Goal: Contribute content: Contribute content

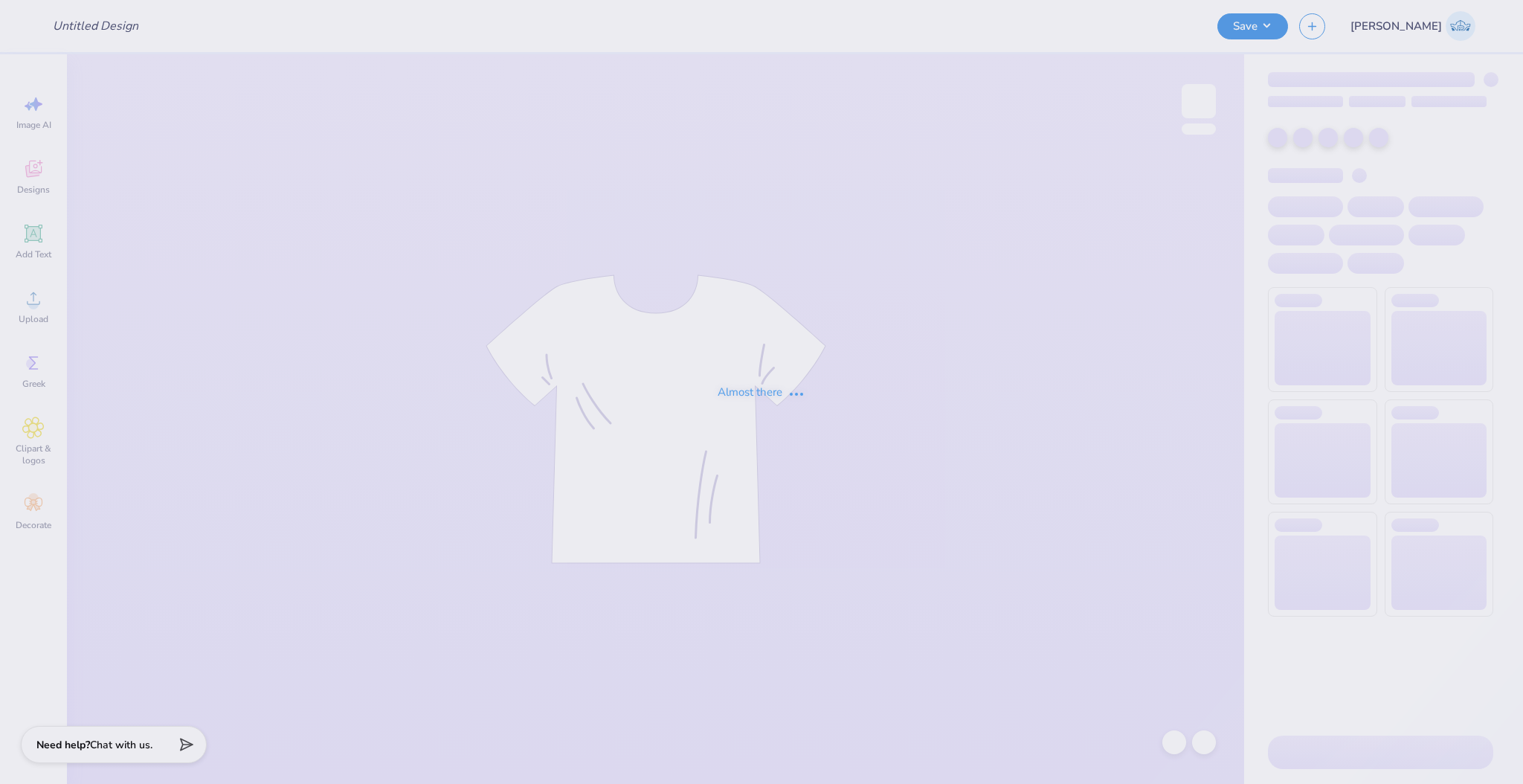
type input "DSP Homecoming '25"
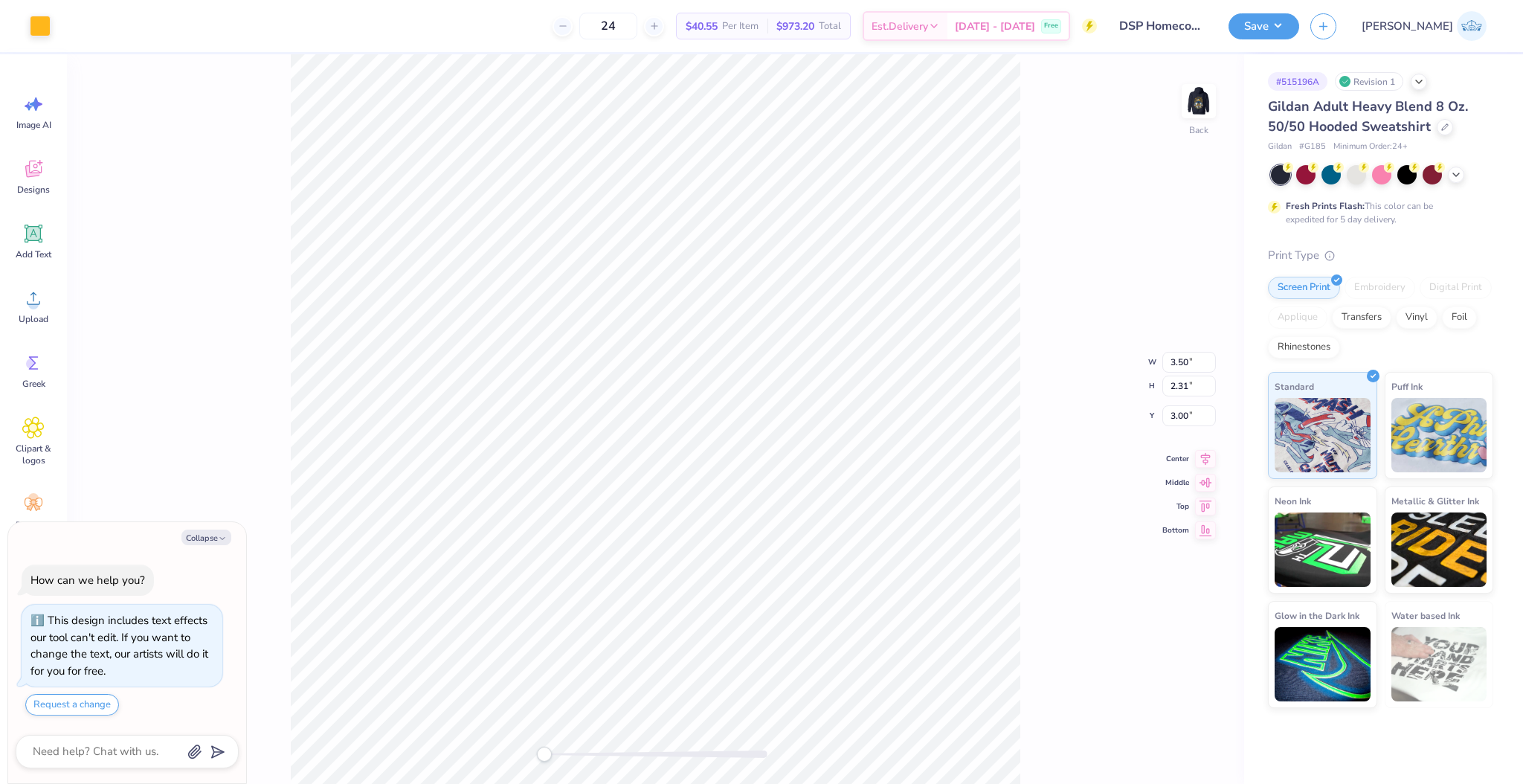
click at [1113, 255] on div "Back W 3.50 3.50 " H 2.31 2.31 " Y 3.00 3.00 " Center Middle Top Bottom" at bounding box center [656, 419] width 1177 height 730
click at [1202, 97] on img at bounding box center [1198, 100] width 60 height 60
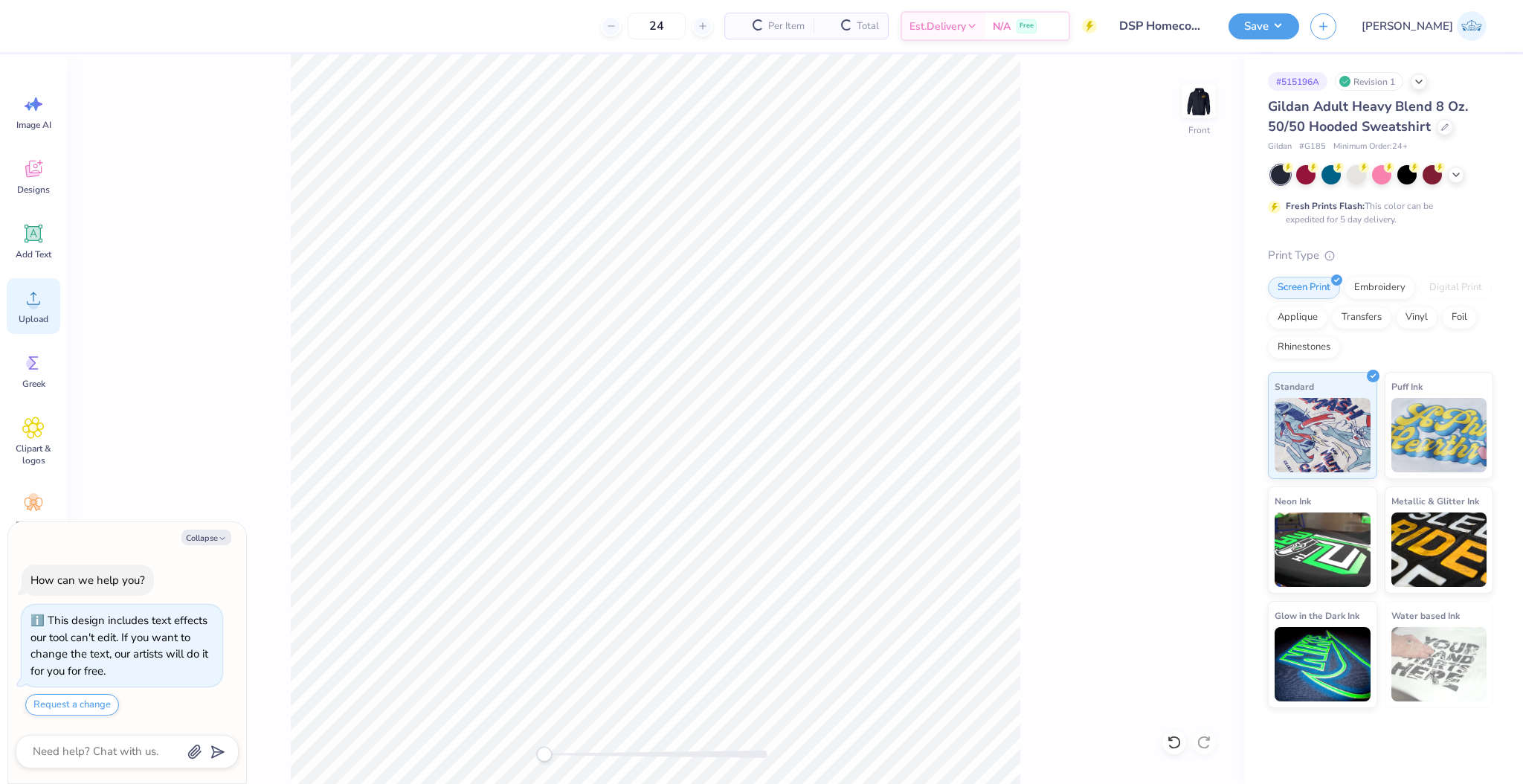
click at [39, 311] on div "Upload" at bounding box center [33, 306] width 54 height 56
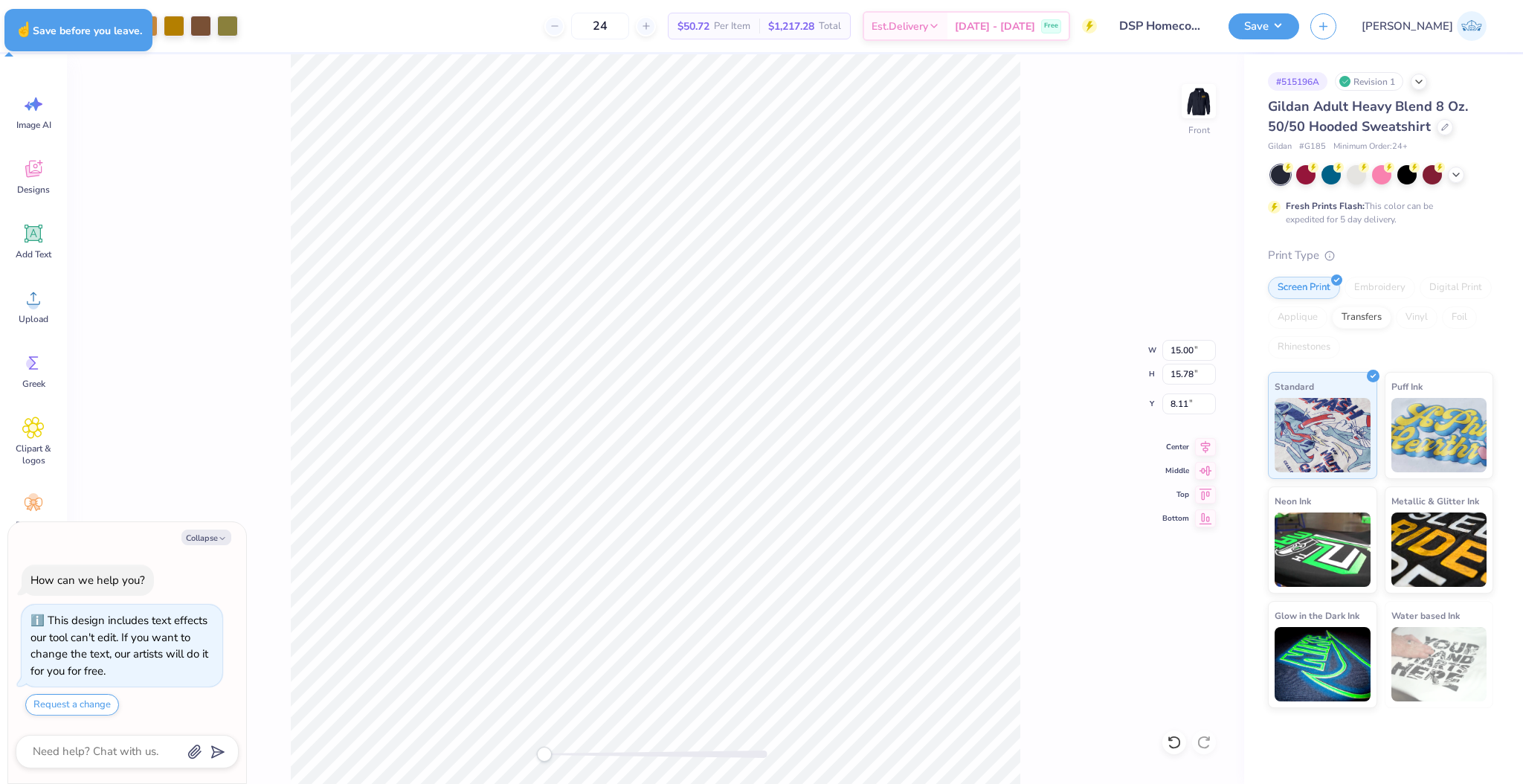
type textarea "x"
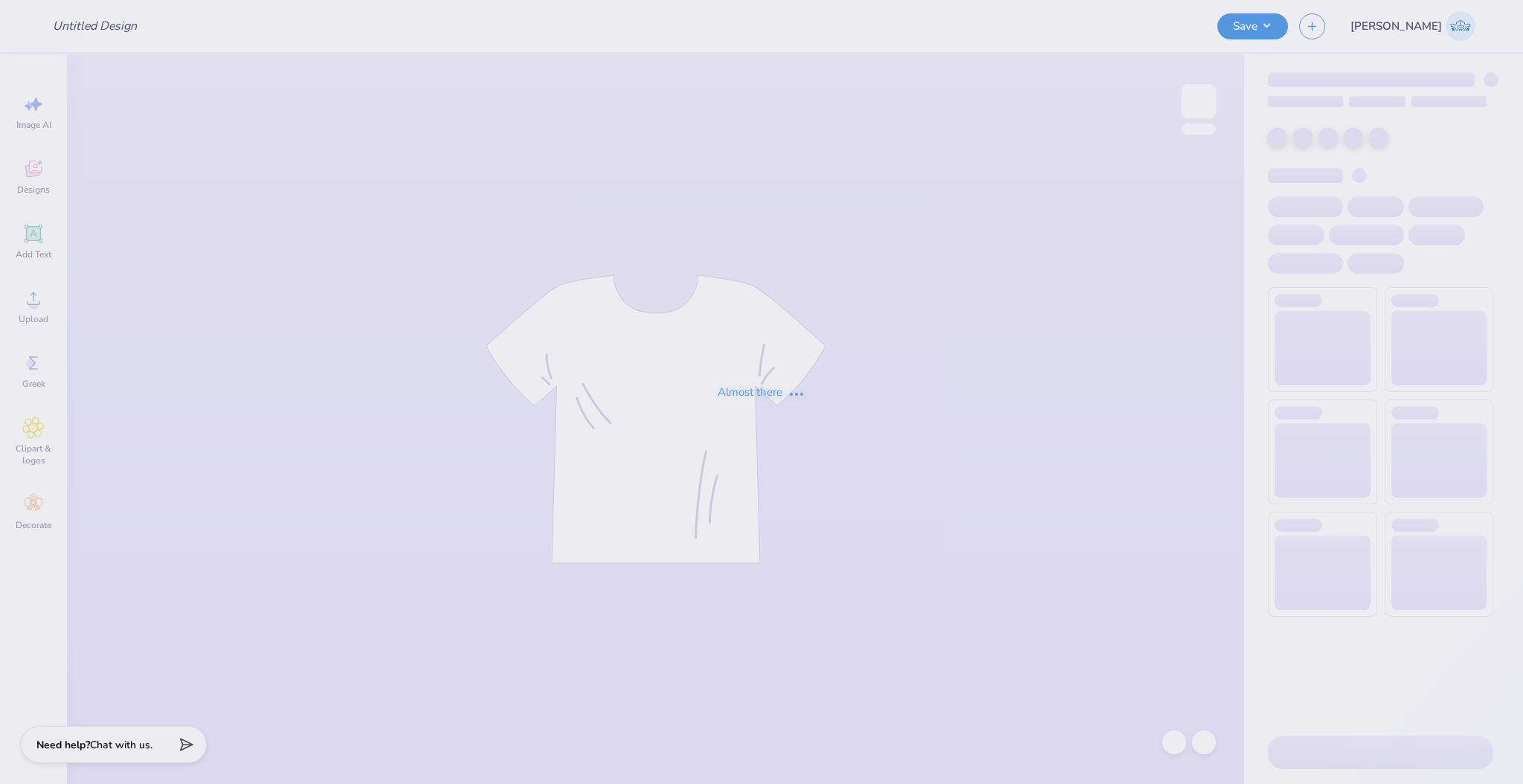
type input "DSP Homecoming '25"
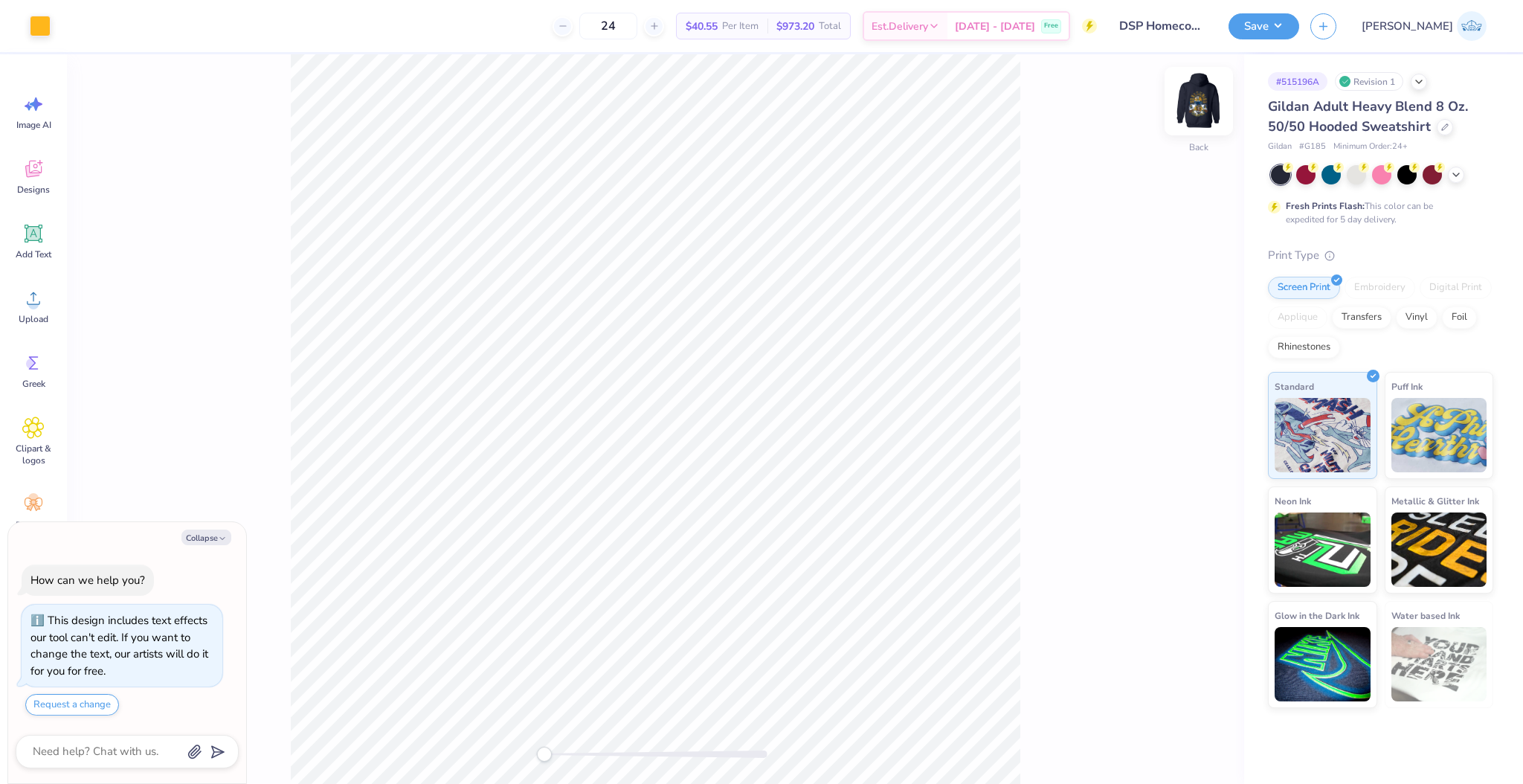
click at [1201, 119] on div at bounding box center [1198, 101] width 69 height 69
click at [45, 315] on span "Upload" at bounding box center [33, 319] width 29 height 12
click at [37, 302] on circle at bounding box center [33, 304] width 11 height 11
click at [229, 20] on div at bounding box center [227, 25] width 21 height 21
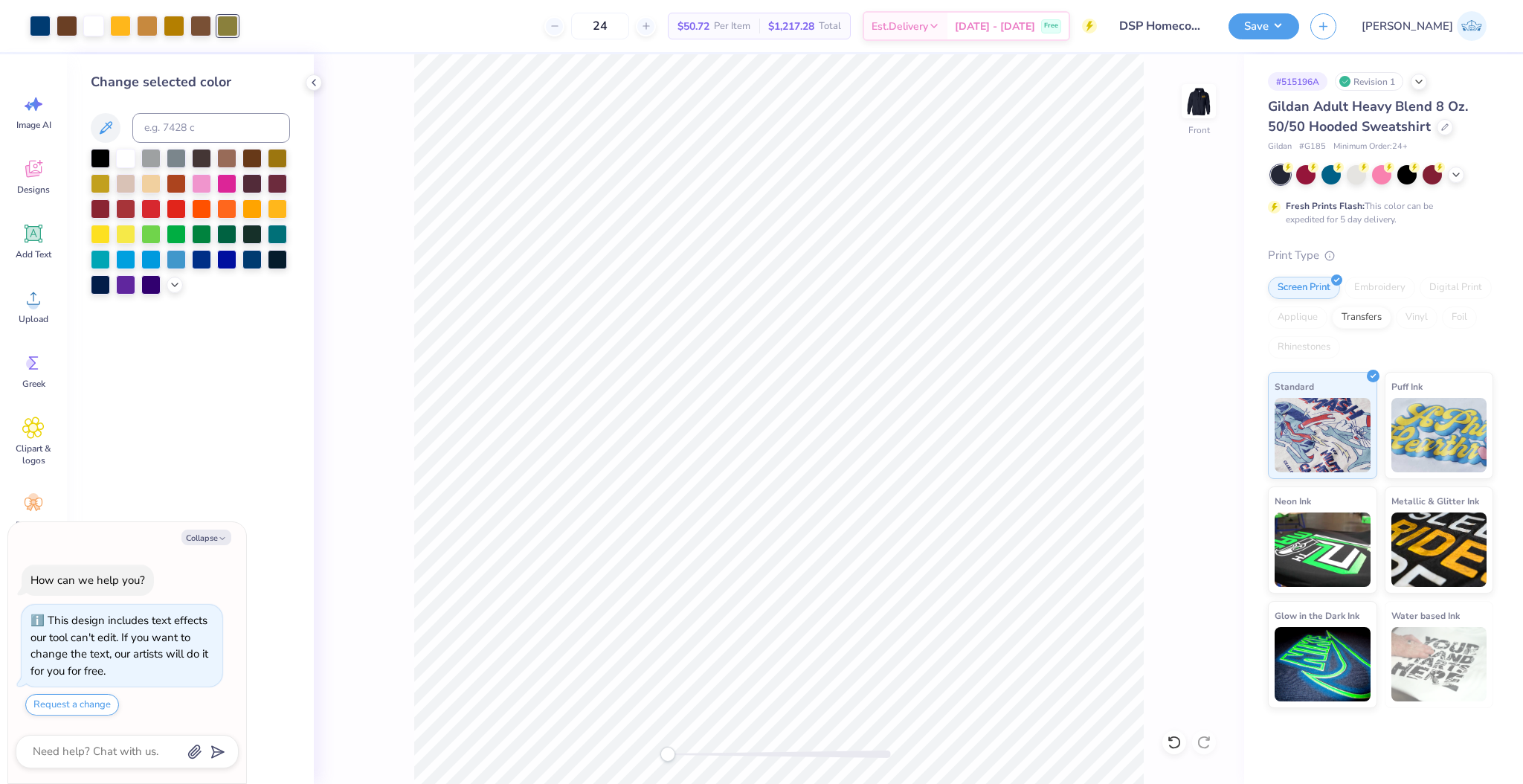
type textarea "x"
click at [181, 134] on input at bounding box center [211, 128] width 158 height 29
type input "469"
click at [146, 23] on div at bounding box center [147, 25] width 21 height 21
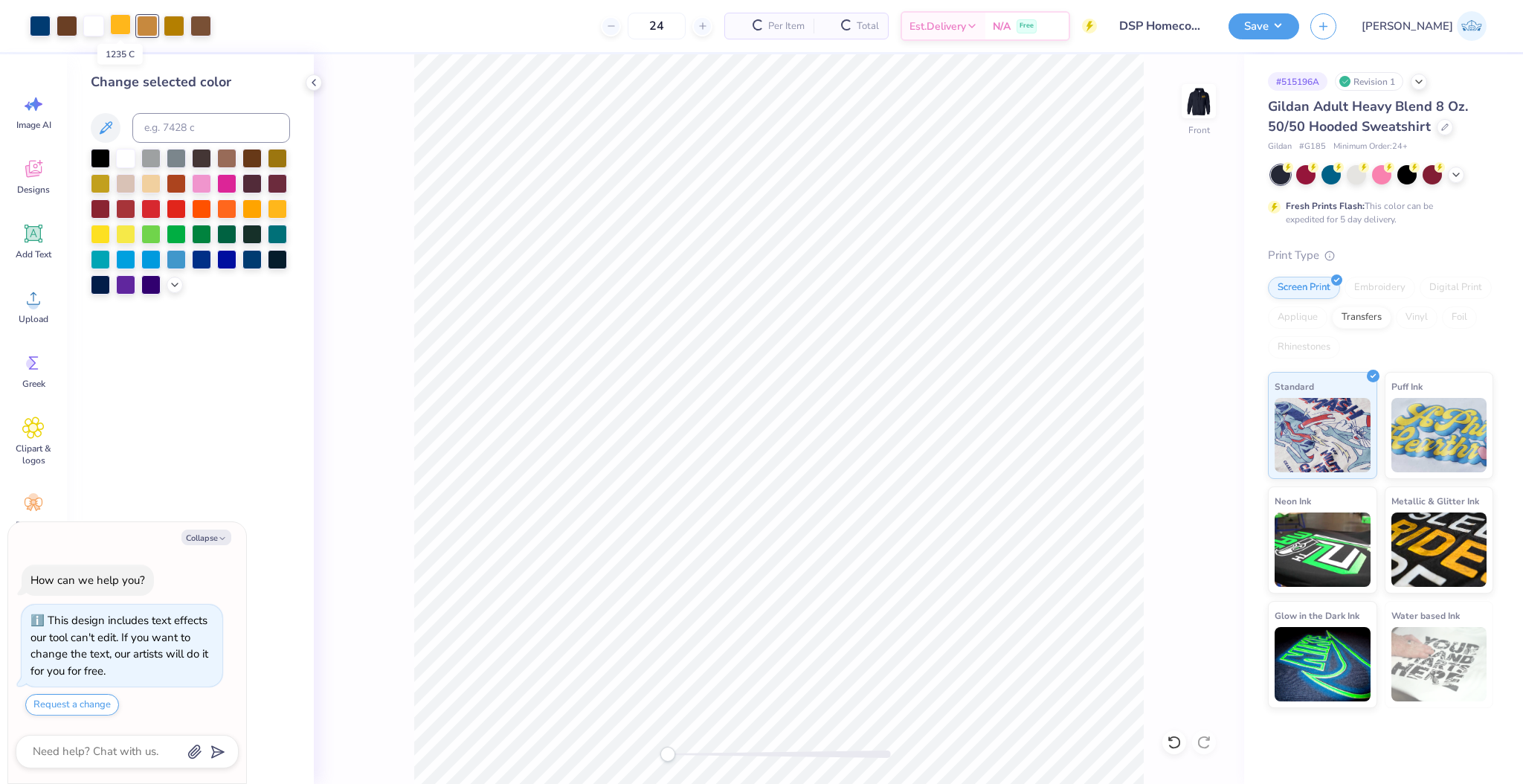
type textarea "x"
click at [156, 114] on input at bounding box center [211, 128] width 158 height 29
paste input "469"
type input "469"
type input "V"
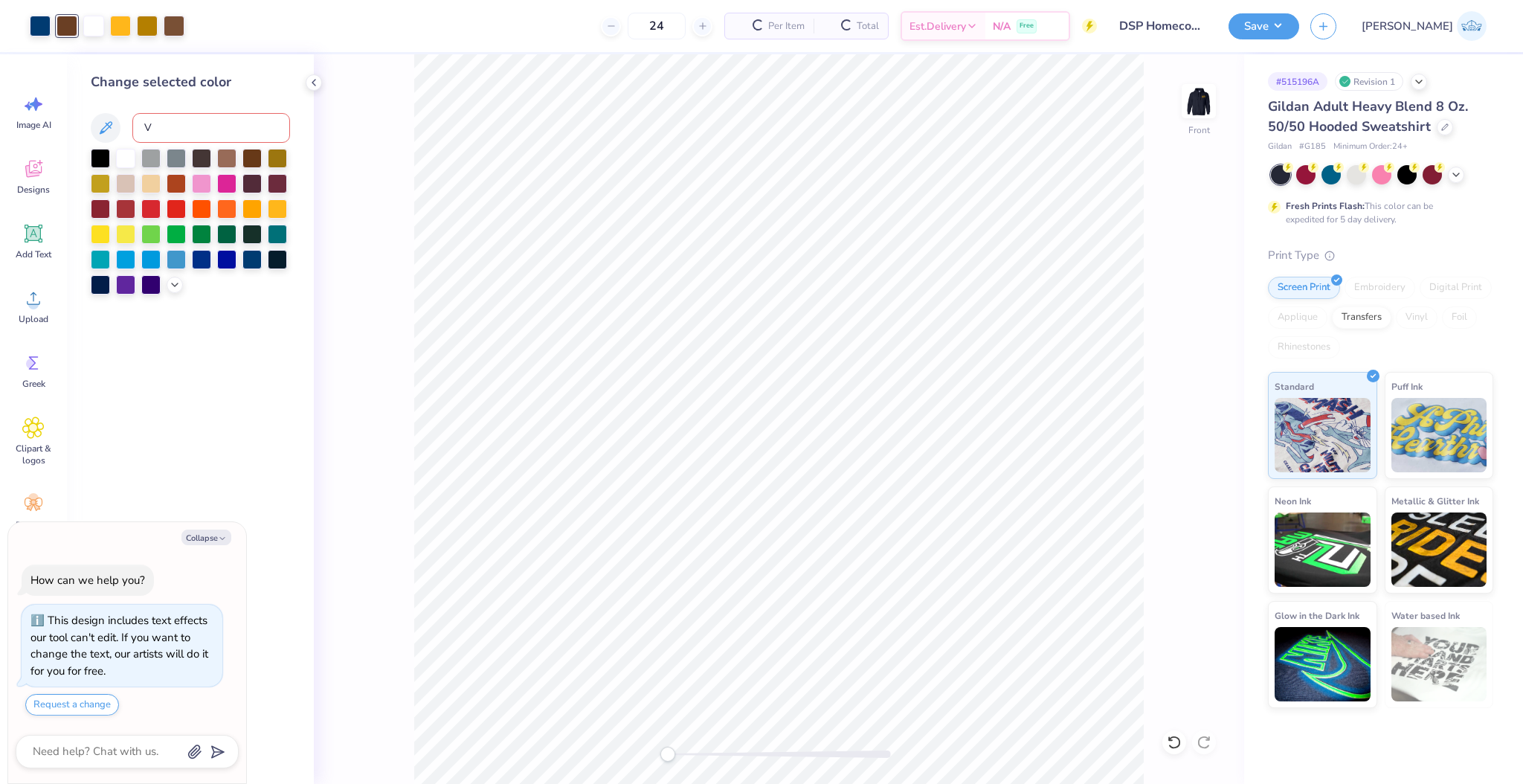
type textarea "x"
type input "V"
click at [175, 28] on div at bounding box center [175, 25] width 21 height 21
type textarea "x"
click at [184, 125] on input "V" at bounding box center [211, 128] width 158 height 29
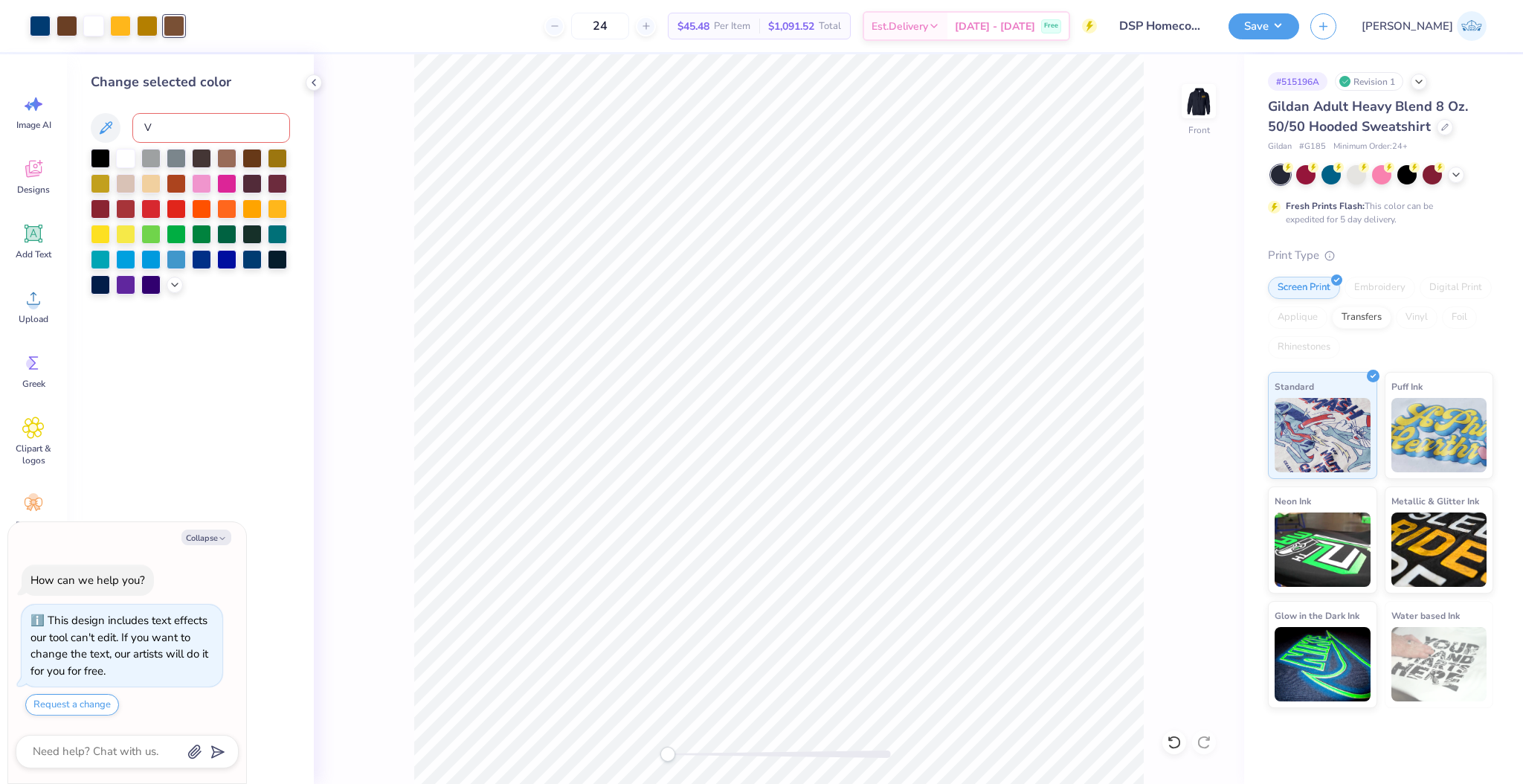
paste input "469"
type input "469"
type textarea "x"
click at [156, 29] on div at bounding box center [147, 25] width 21 height 21
type textarea "x"
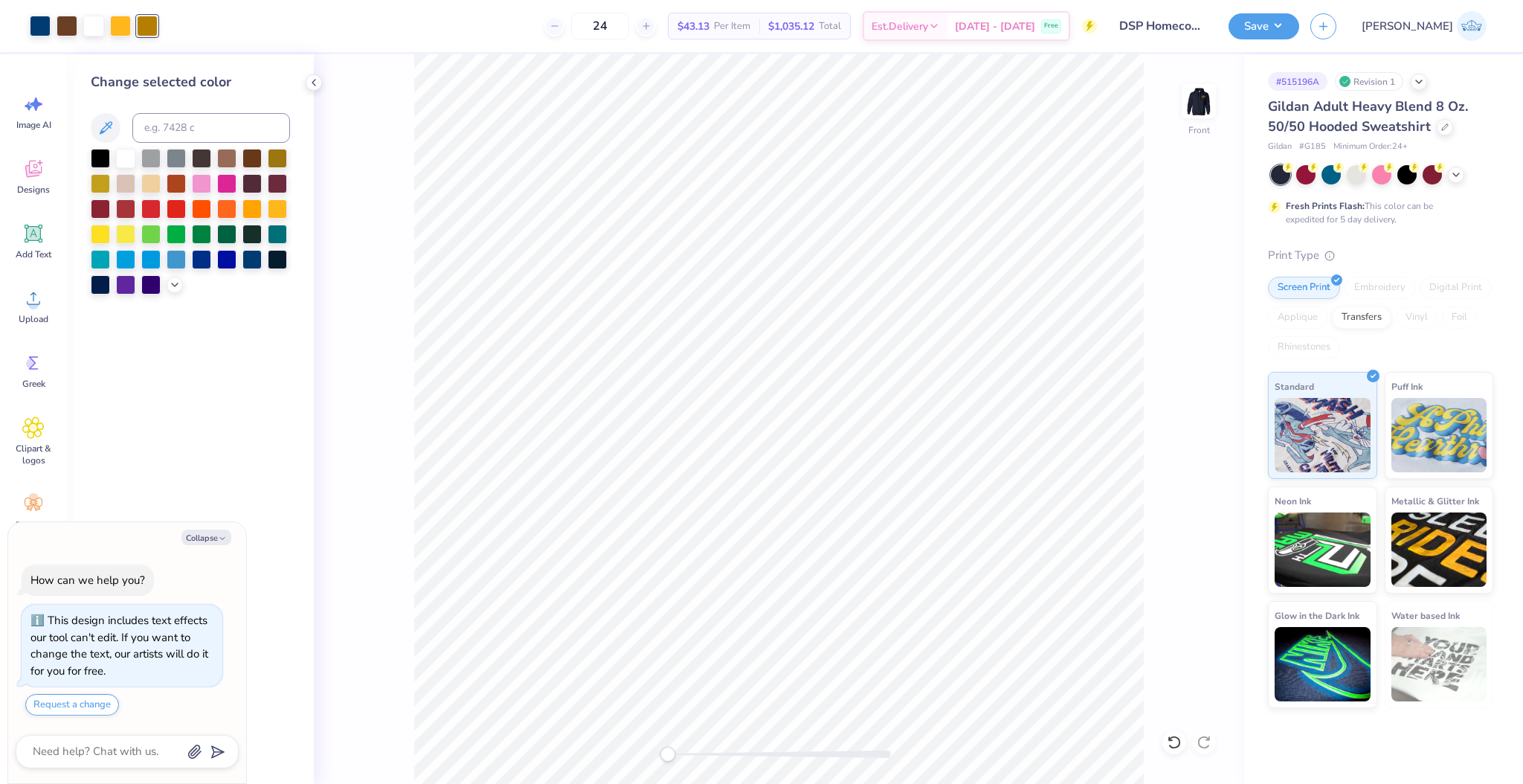
click at [170, 110] on div "Change selected color" at bounding box center [190, 183] width 199 height 222
click at [175, 122] on input at bounding box center [211, 128] width 158 height 29
paste input "469"
type input "469"
click at [122, 24] on div at bounding box center [121, 25] width 21 height 21
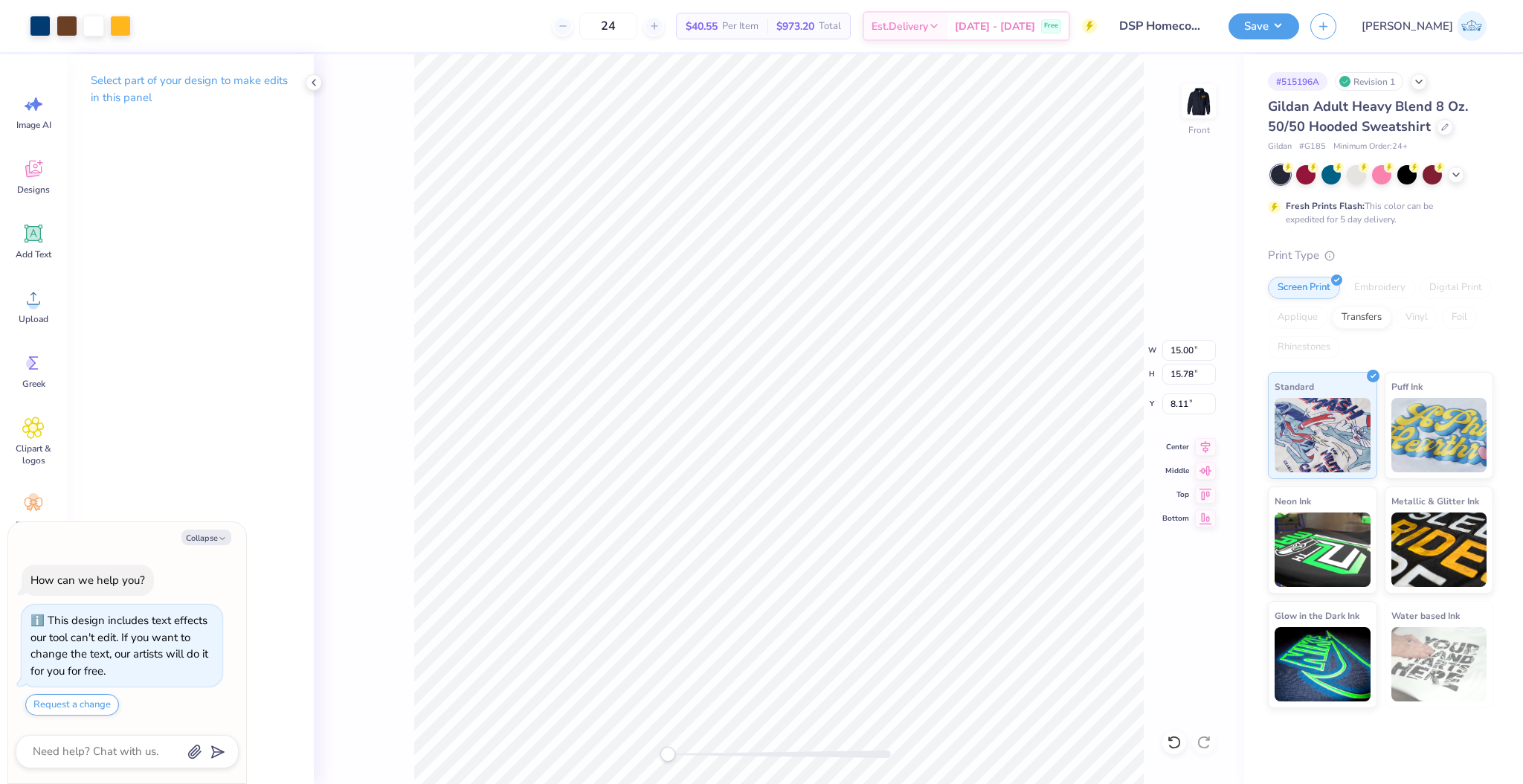
type textarea "x"
click at [1173, 378] on input "15.78" at bounding box center [1189, 374] width 54 height 21
type input "15"
type textarea "x"
click at [1179, 399] on input "8.50" at bounding box center [1189, 404] width 54 height 21
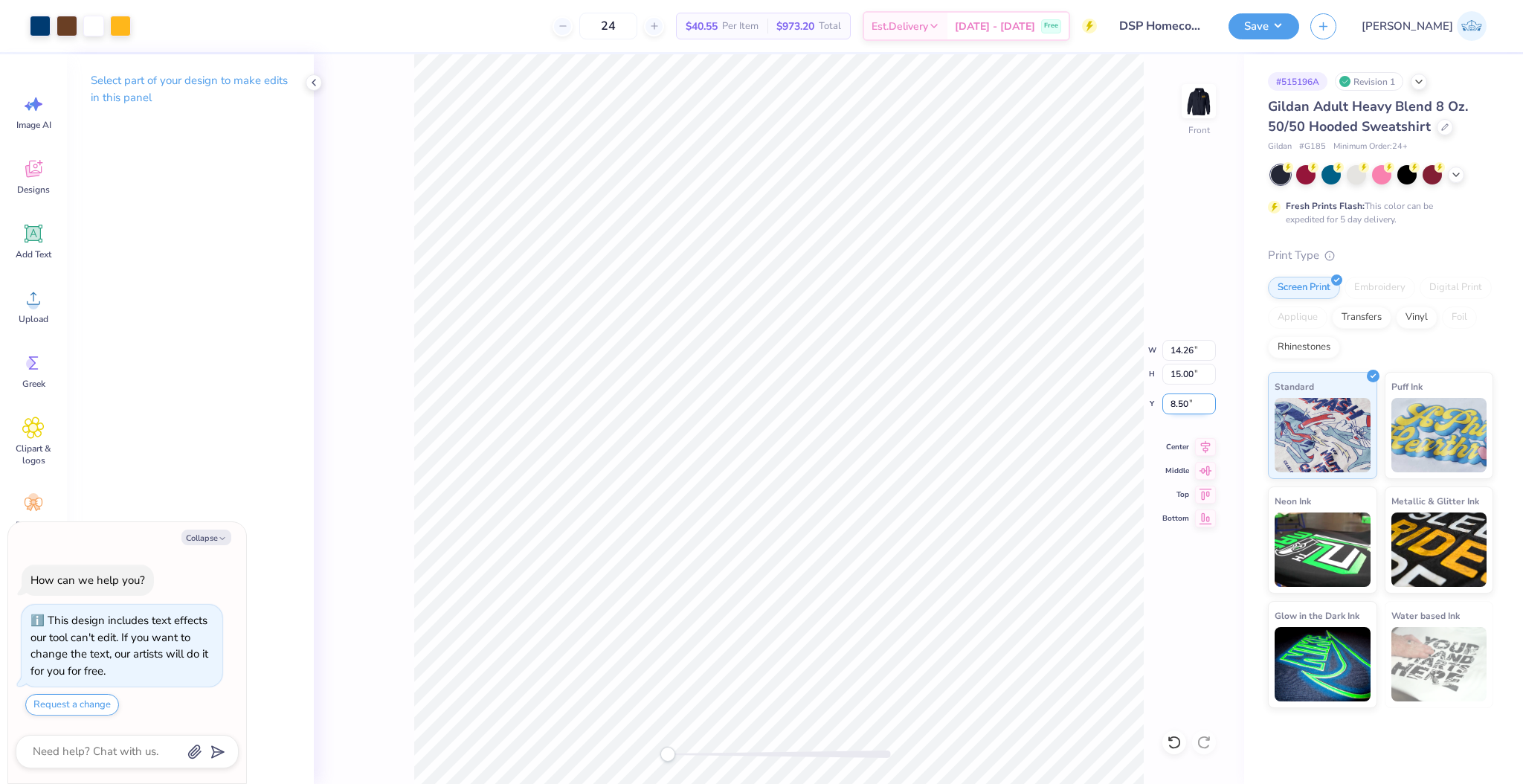
click at [1179, 399] on input "8.50" at bounding box center [1189, 404] width 54 height 21
type input "3"
type input "6"
type textarea "x"
click at [1170, 349] on input "14.26" at bounding box center [1189, 350] width 54 height 21
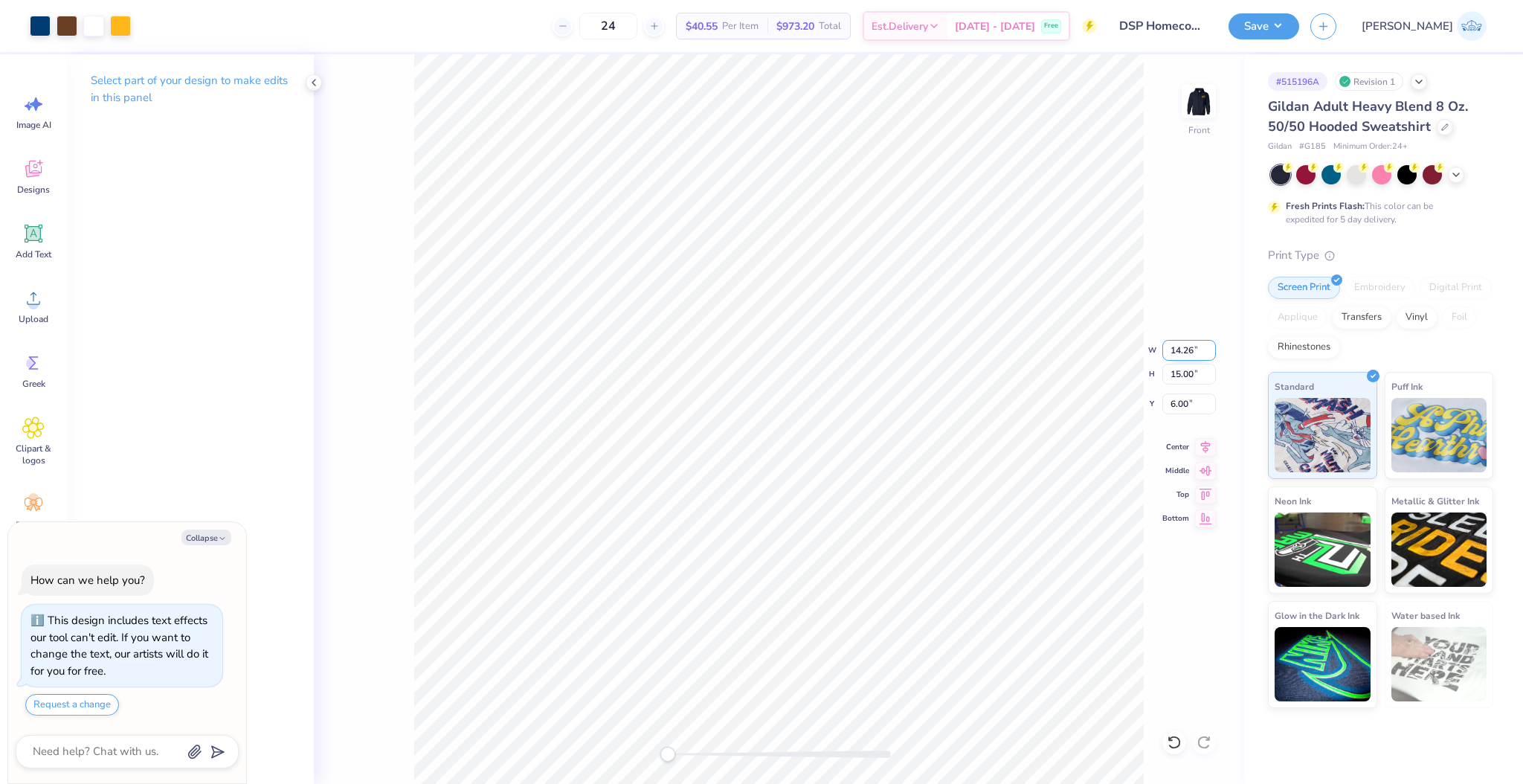
click at [1170, 349] on input "14.26" at bounding box center [1189, 350] width 54 height 21
type input "12.5"
type textarea "x"
click at [1169, 400] on input "6.92" at bounding box center [1189, 404] width 54 height 21
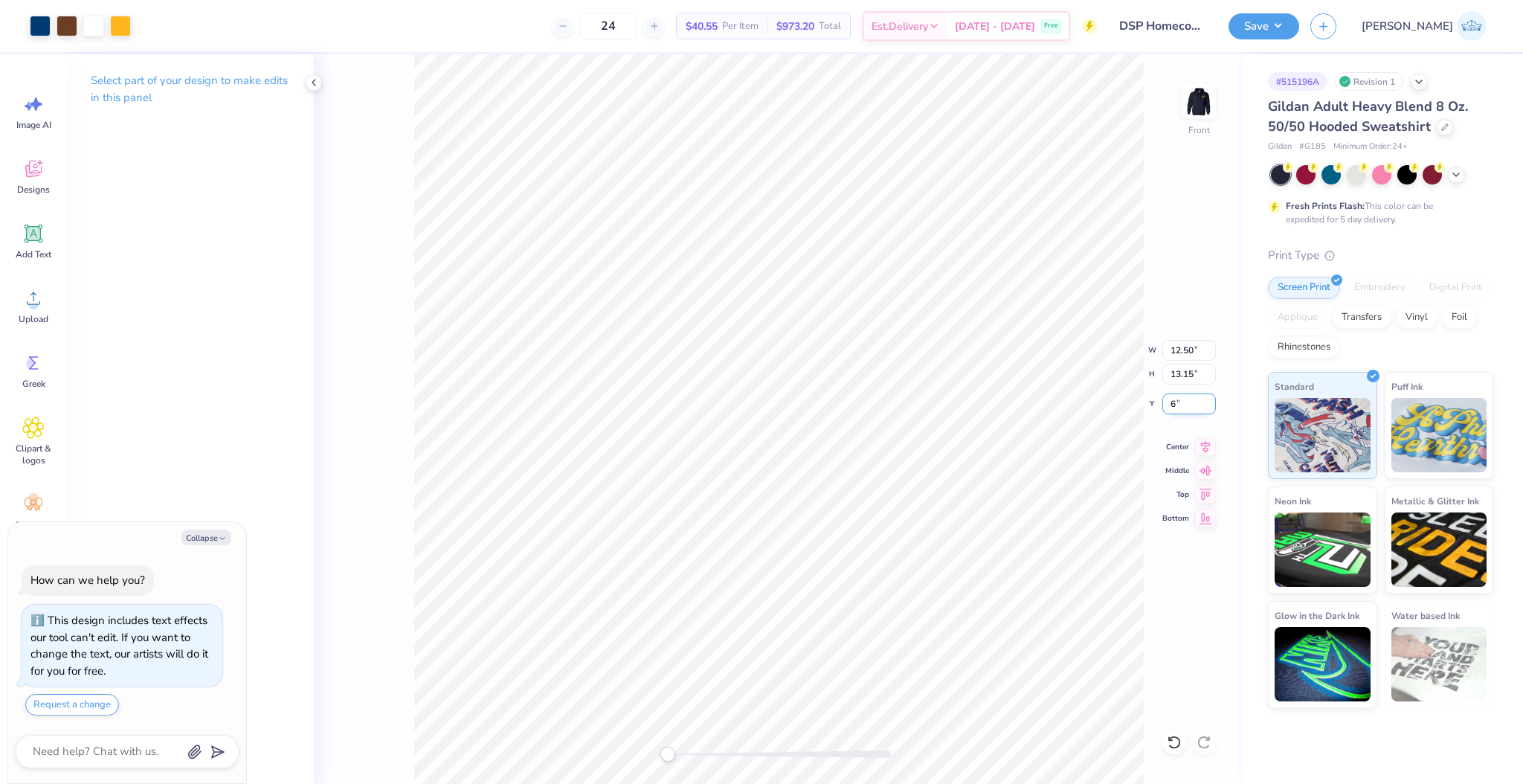
type input "6"
click at [1195, 108] on img at bounding box center [1198, 100] width 60 height 60
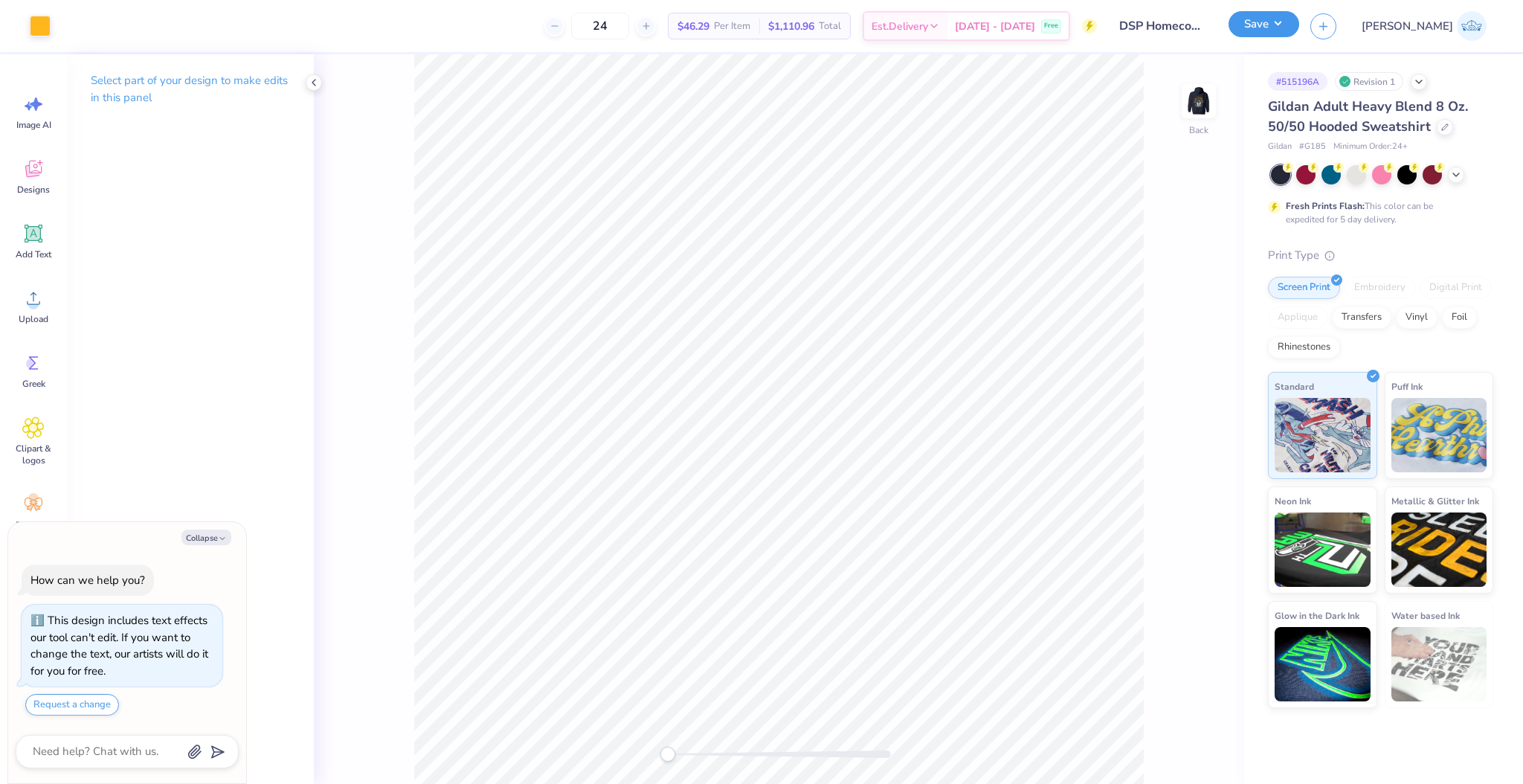
click at [1299, 23] on button "Save" at bounding box center [1264, 24] width 71 height 26
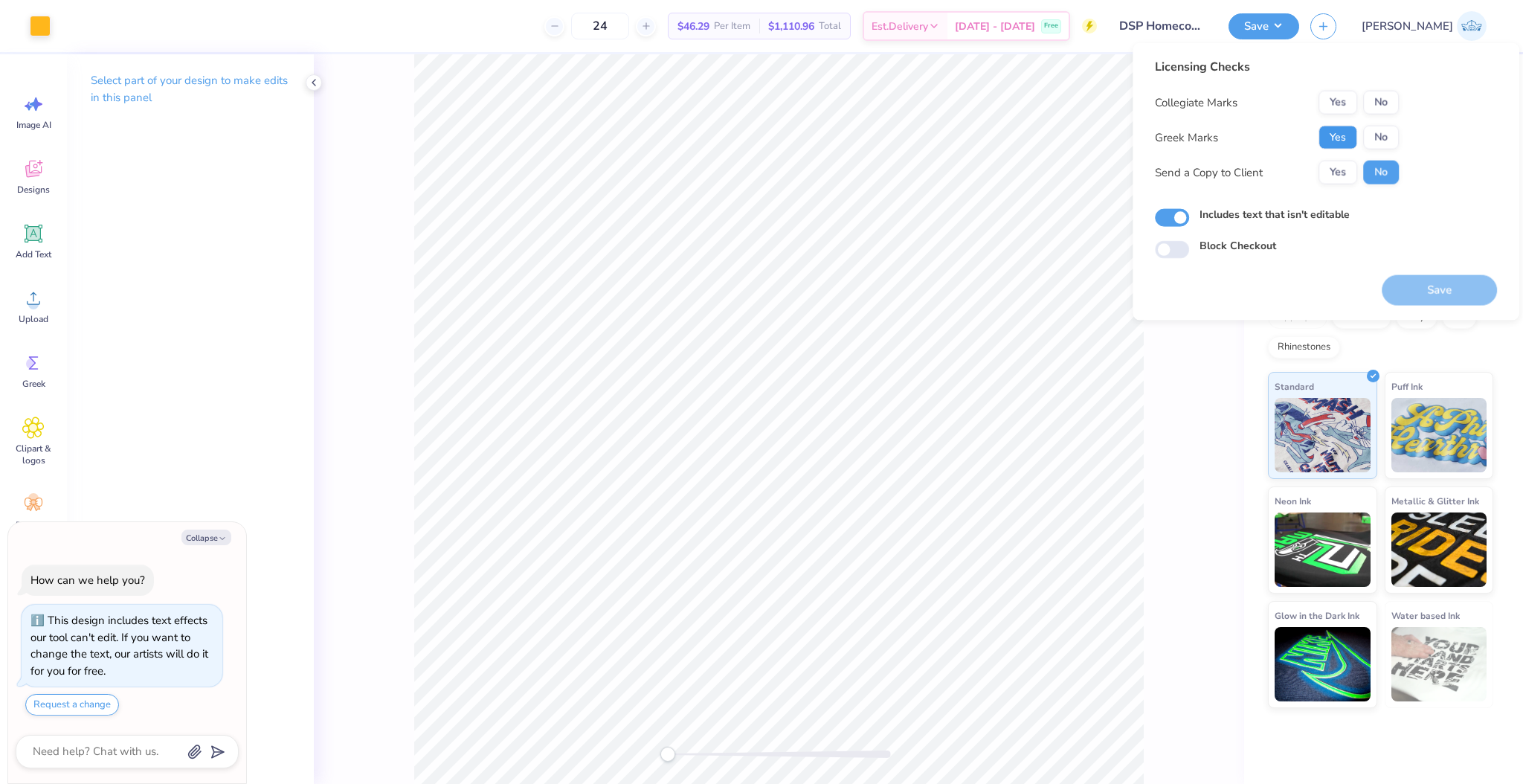
click at [1348, 134] on button "Yes" at bounding box center [1337, 137] width 39 height 23
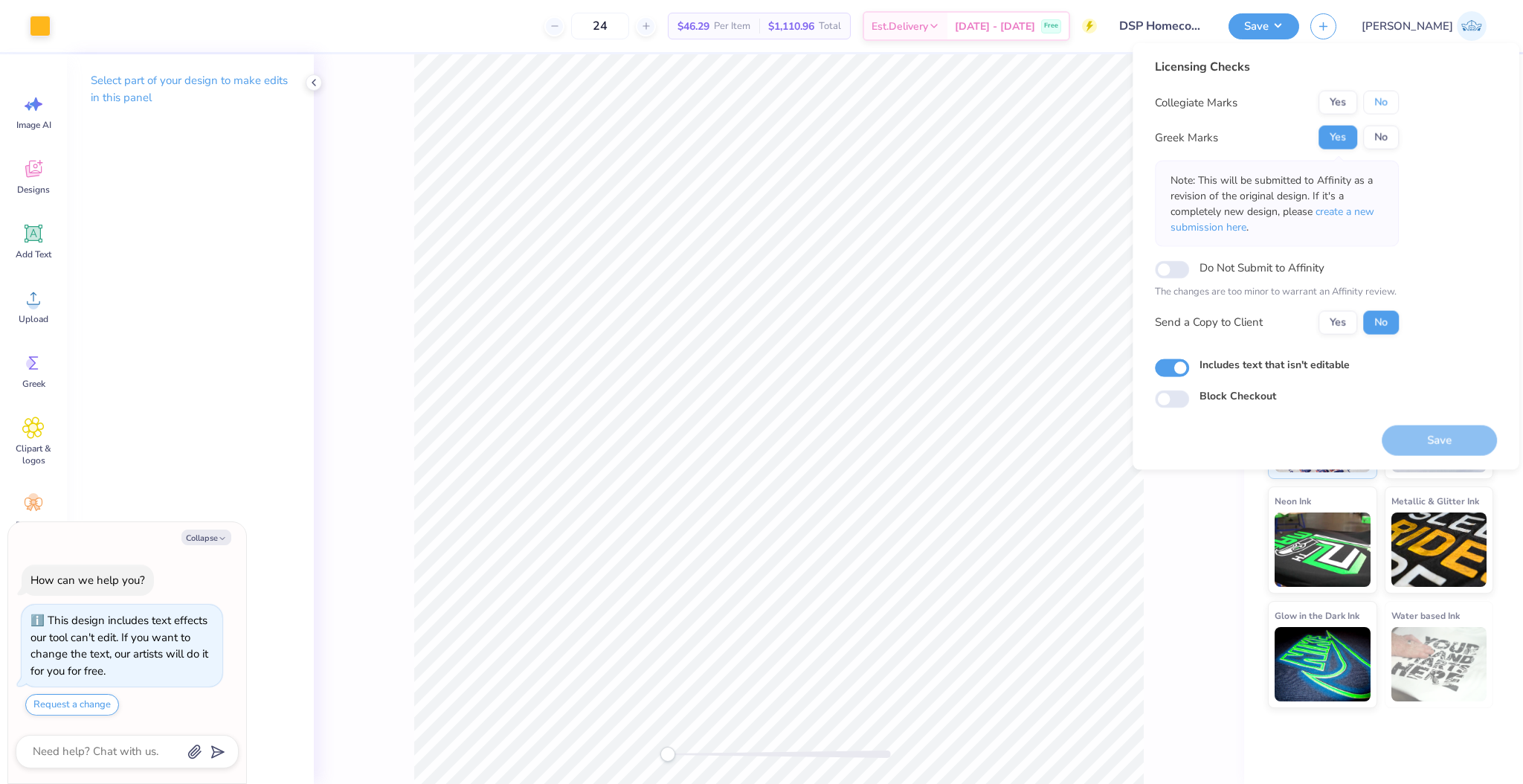
click at [1391, 111] on button "No" at bounding box center [1380, 102] width 36 height 23
click at [1327, 331] on button "Yes" at bounding box center [1337, 321] width 39 height 23
click at [1413, 440] on button "Save" at bounding box center [1439, 440] width 116 height 30
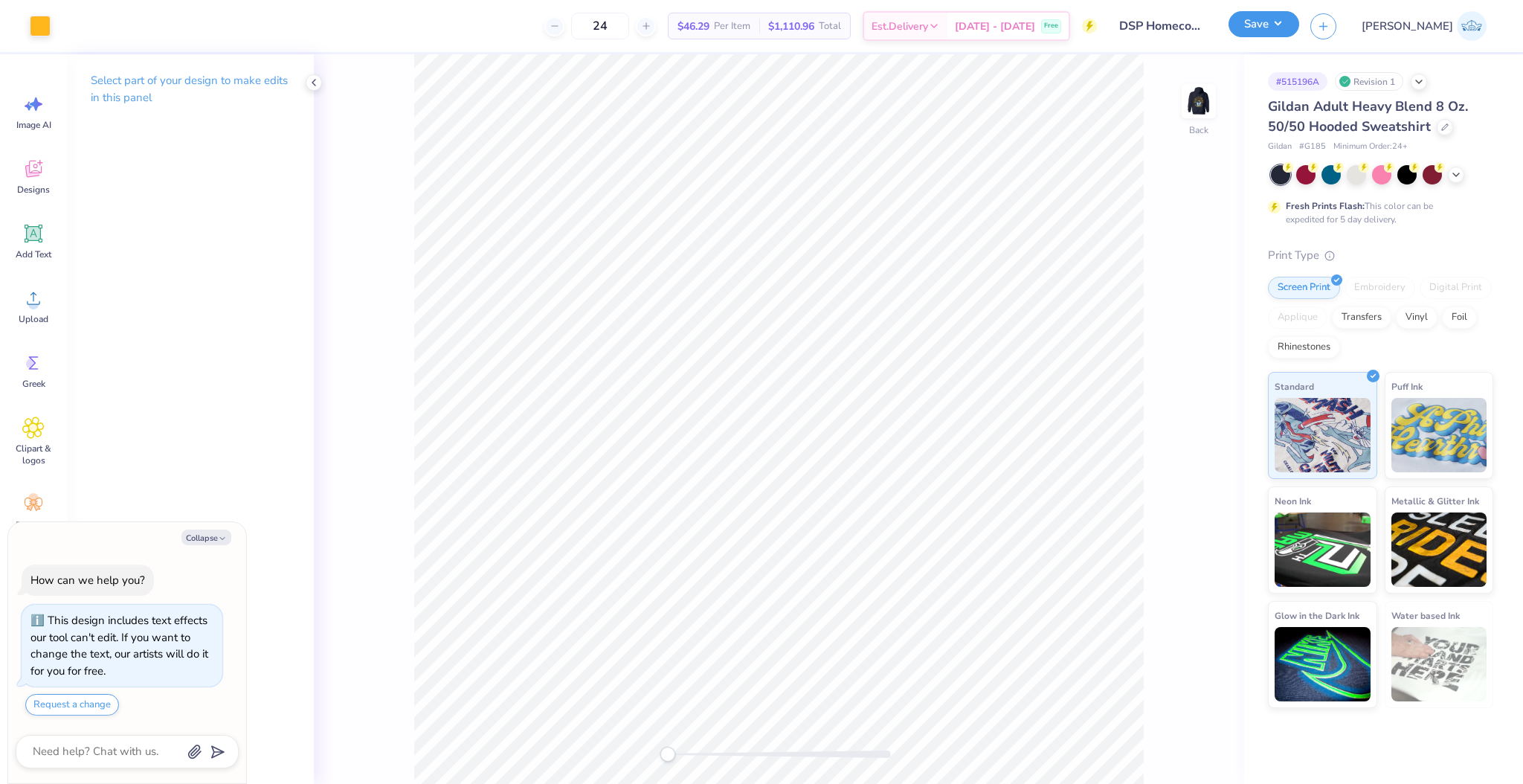
click at [1299, 26] on button "Save" at bounding box center [1264, 24] width 71 height 26
type textarea "x"
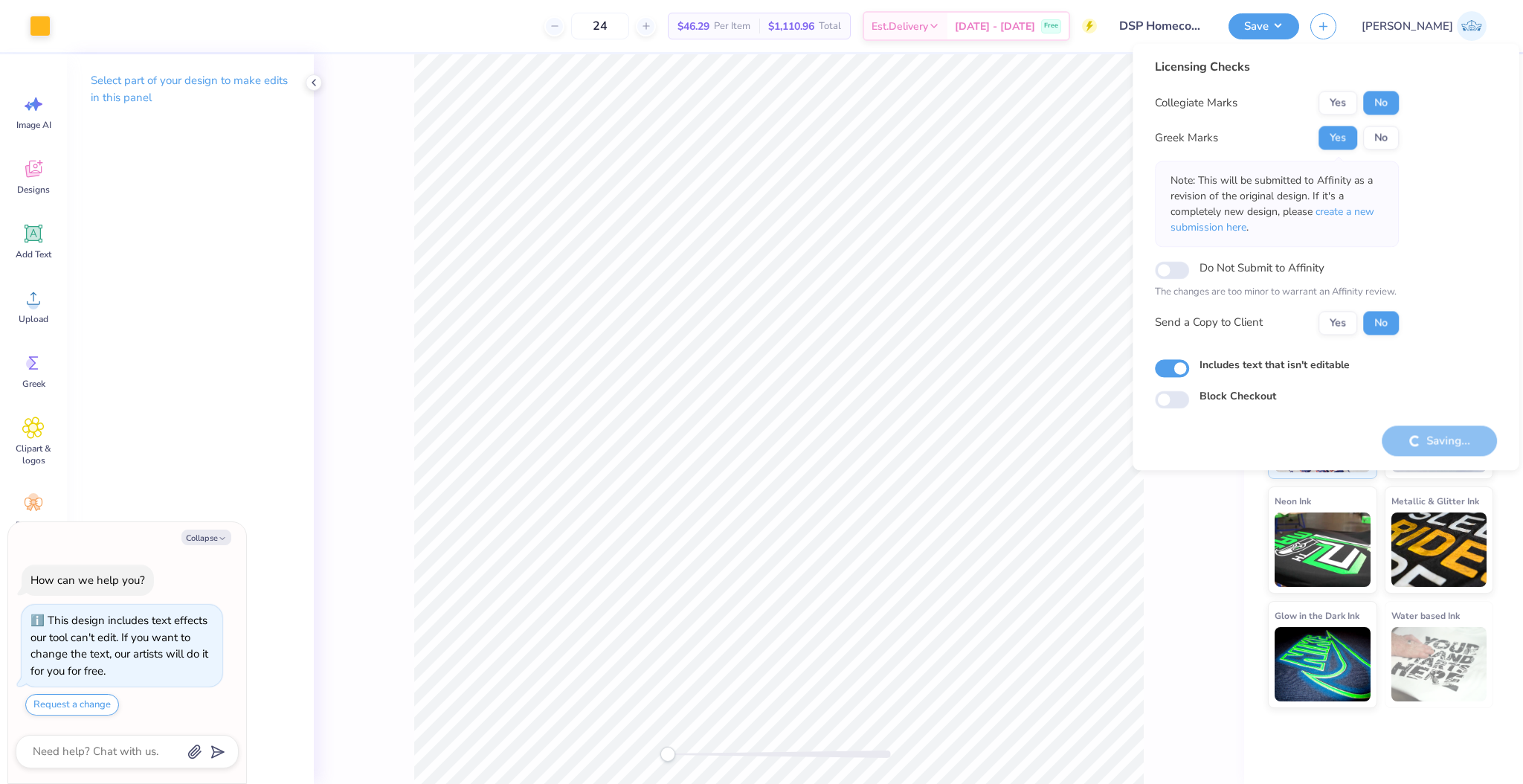
type textarea "x"
